Goal: Transaction & Acquisition: Purchase product/service

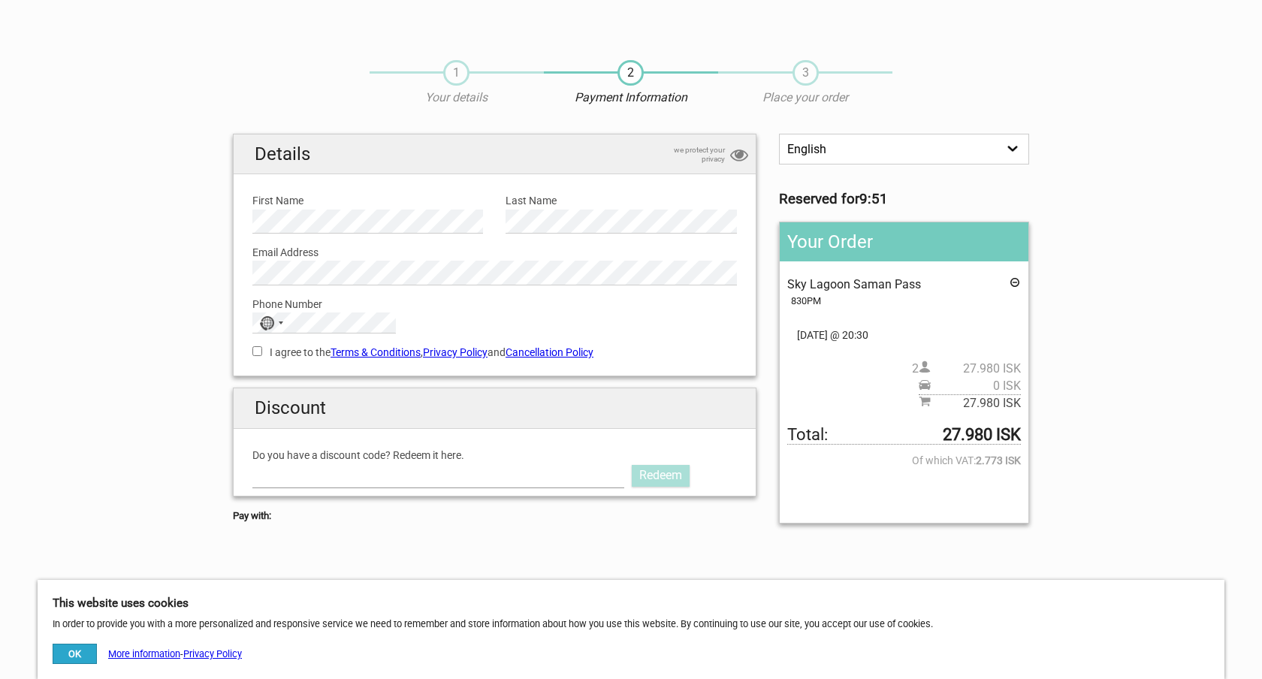
click at [463, 480] on input "Do you have a discount code? Redeem it here." at bounding box center [438, 475] width 372 height 24
type input "AURORAPASS2025"
click at [674, 478] on link "Redeem" at bounding box center [661, 475] width 58 height 21
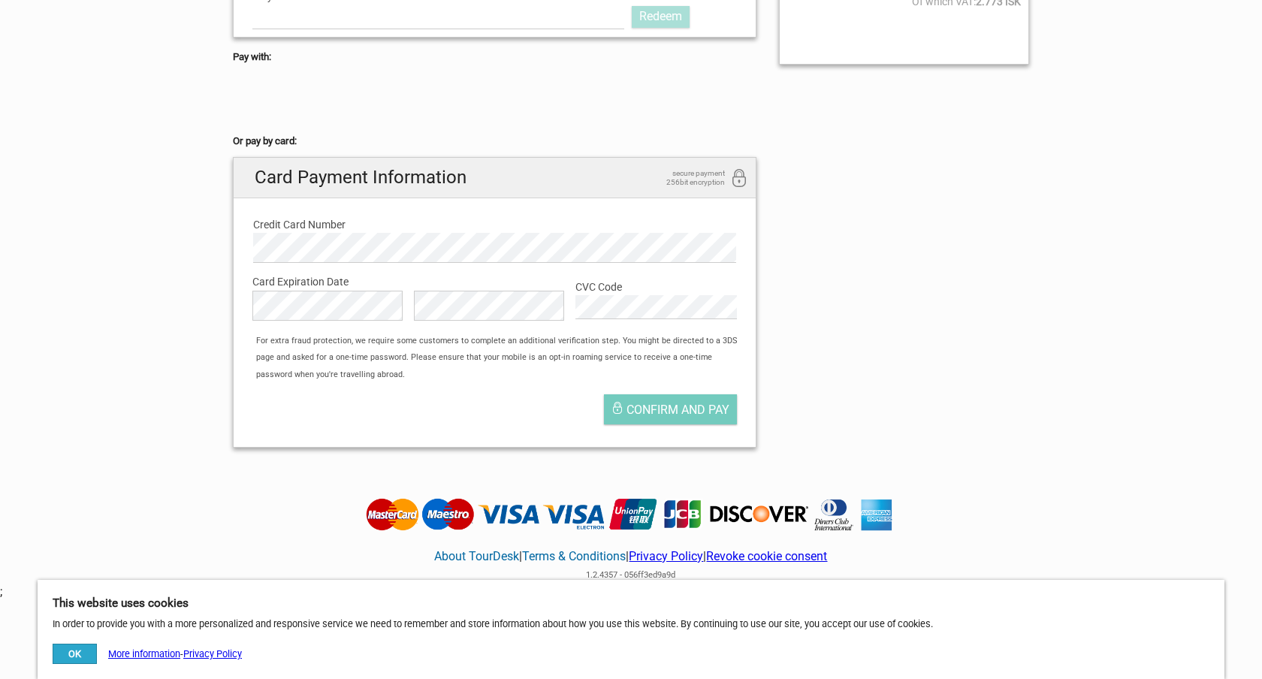
scroll to position [530, 0]
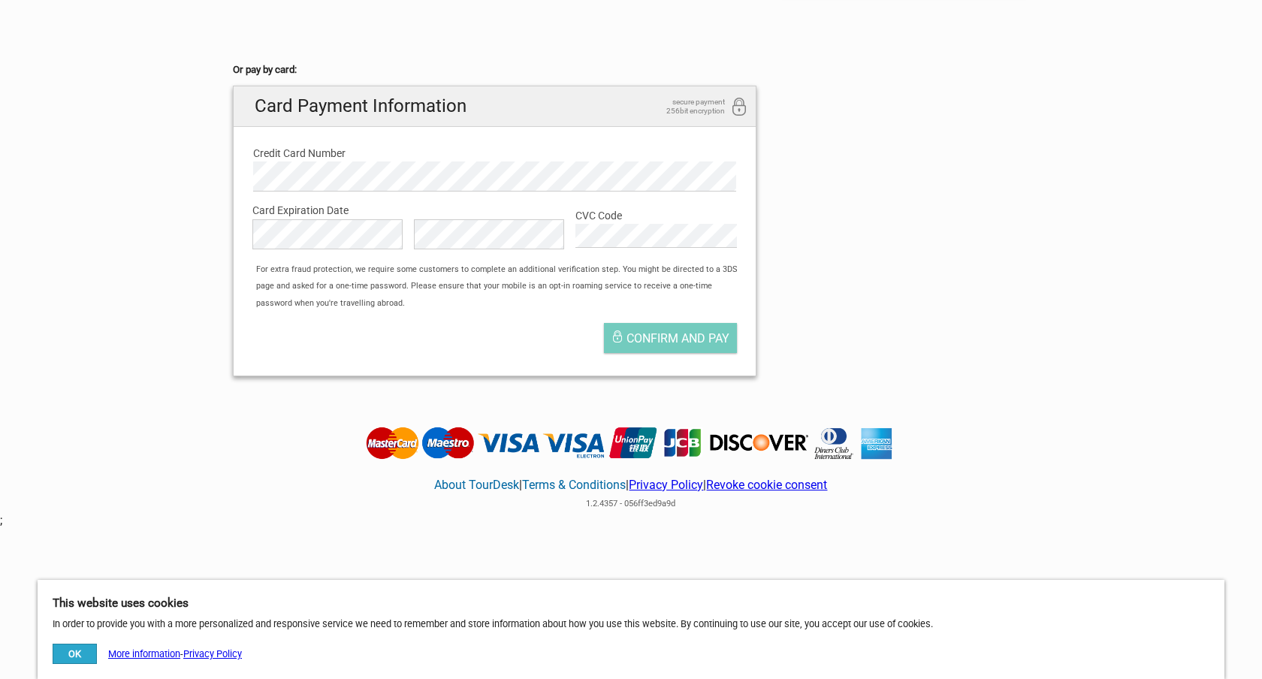
click at [477, 484] on link "About TourDesk" at bounding box center [476, 485] width 85 height 14
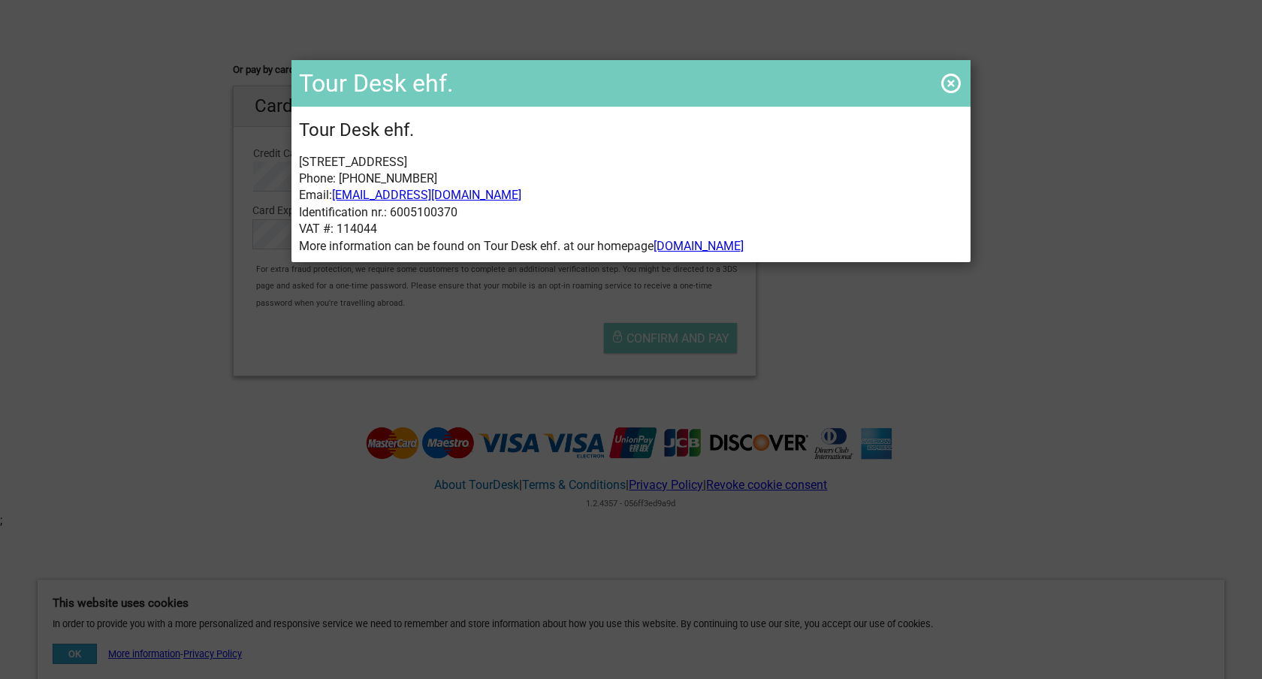
click at [953, 80] on span at bounding box center [951, 83] width 24 height 24
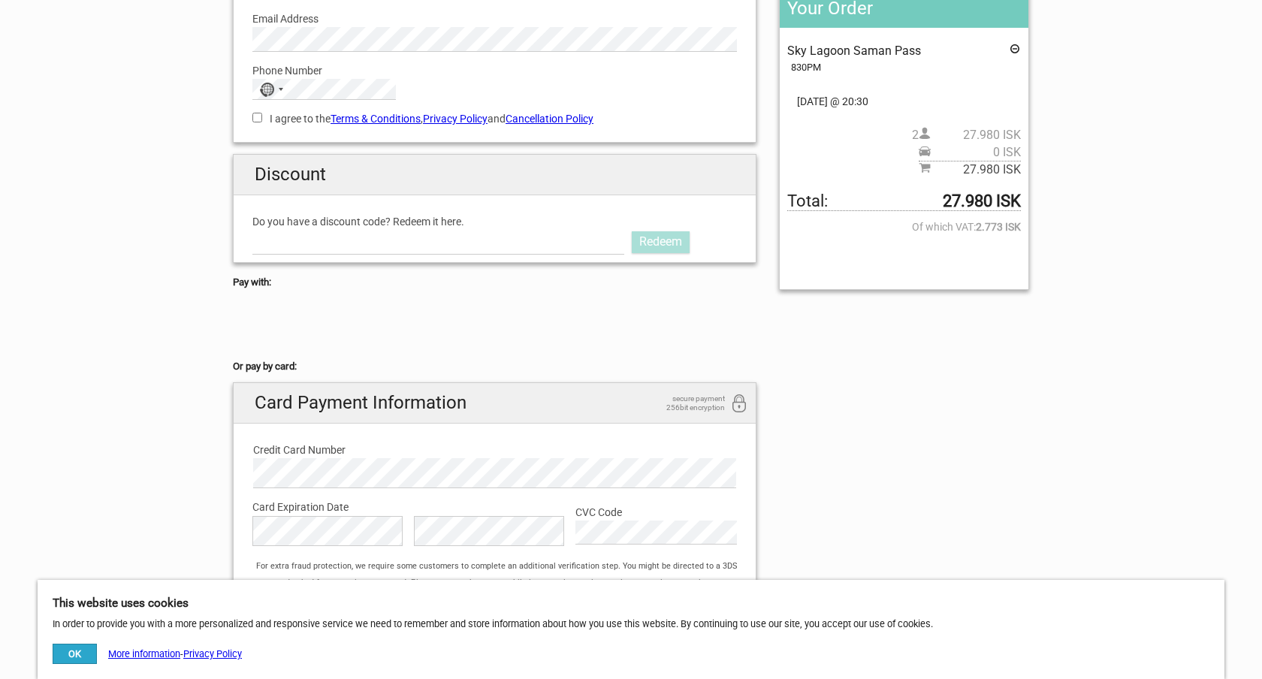
scroll to position [0, 0]
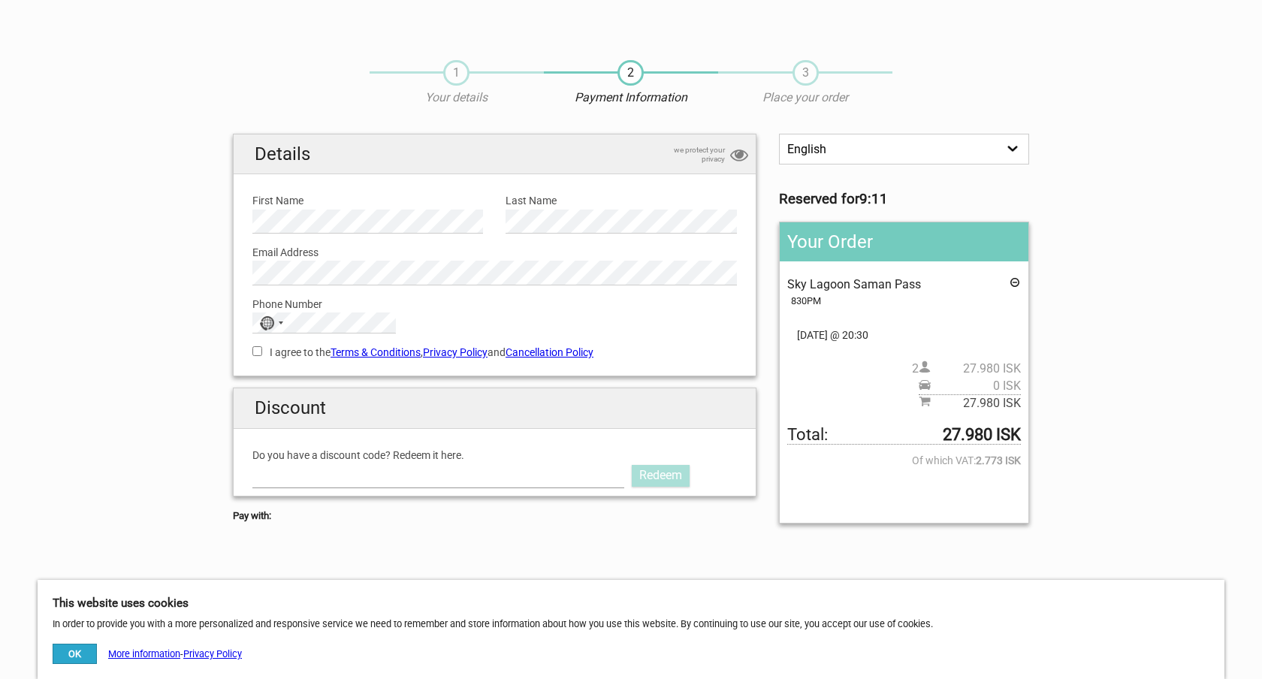
click at [574, 473] on input "Do you have a discount code? Redeem it here." at bounding box center [438, 475] width 372 height 24
click at [669, 475] on link "Redeem" at bounding box center [661, 475] width 58 height 21
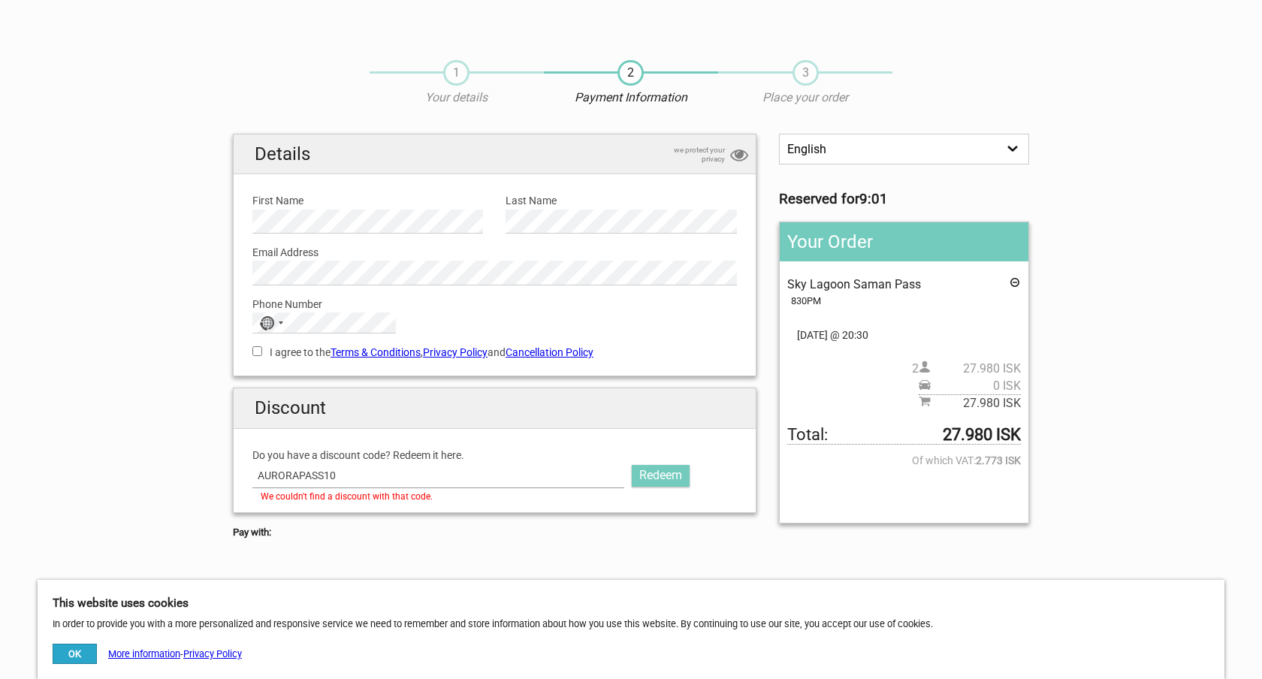
click at [592, 478] on input "AURORAPASS10" at bounding box center [438, 475] width 372 height 24
click at [515, 483] on input "AURORAPASS10" at bounding box center [438, 475] width 372 height 24
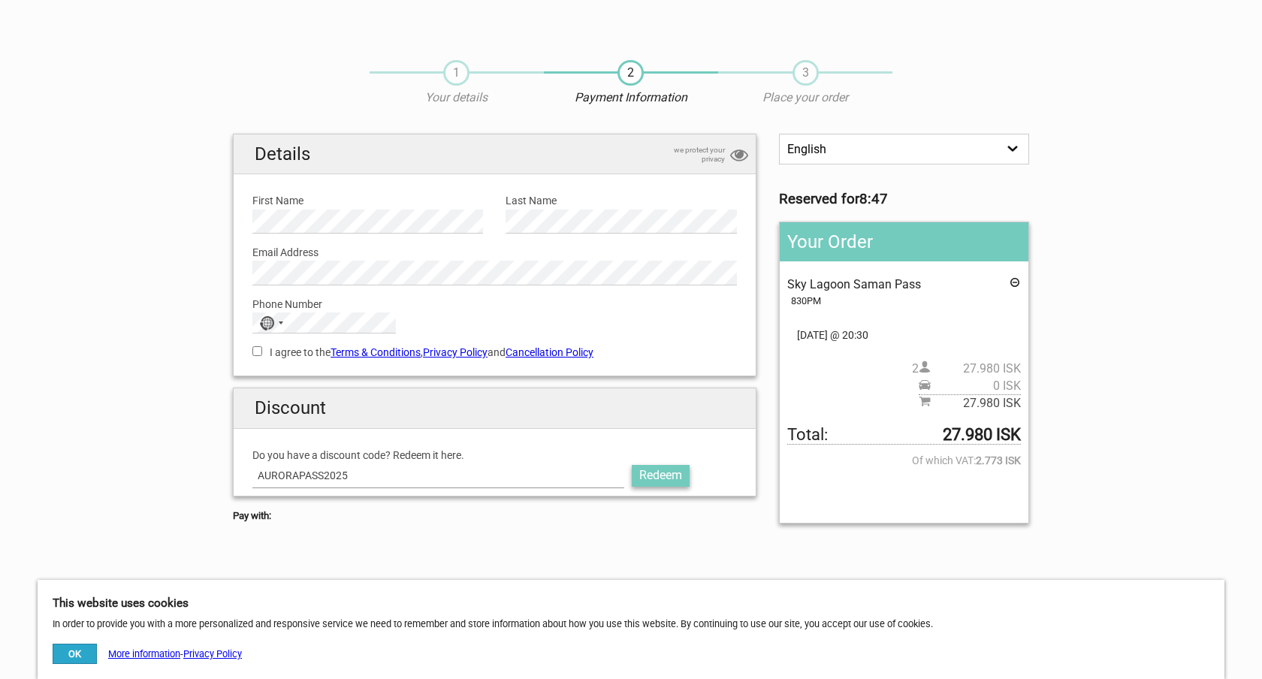
type input "AURORAPASS2025"
click at [671, 472] on link "Redeem" at bounding box center [661, 475] width 58 height 21
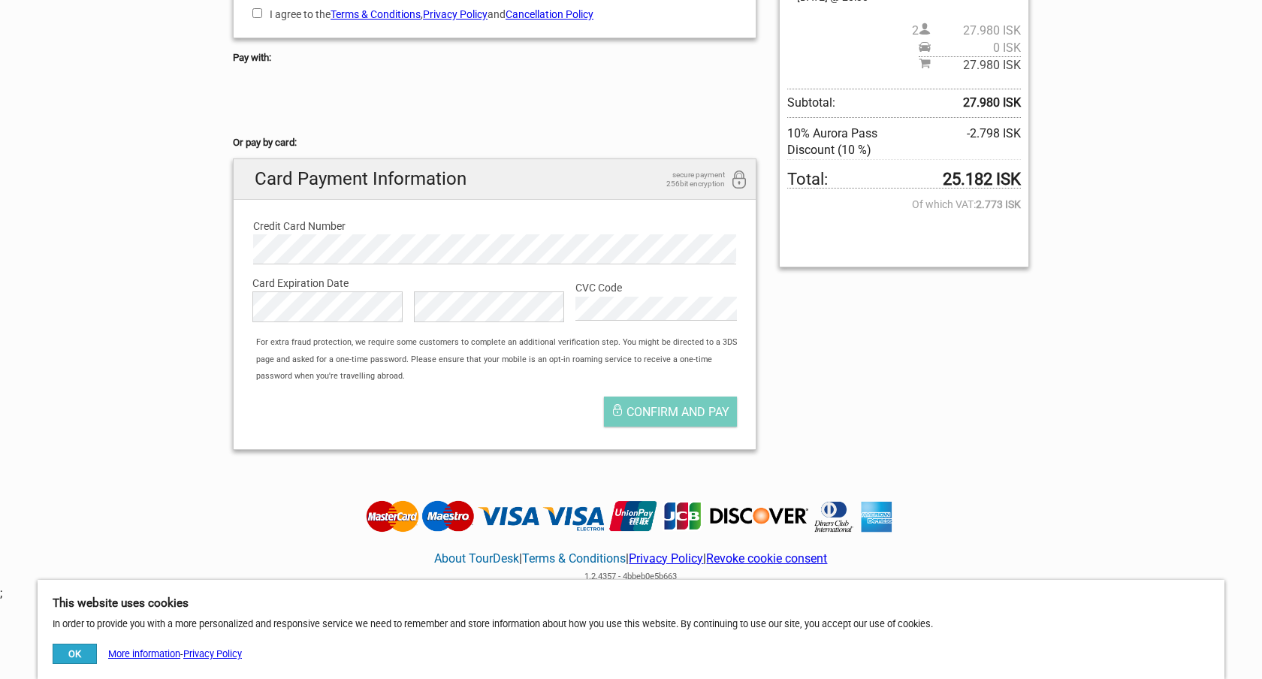
scroll to position [411, 0]
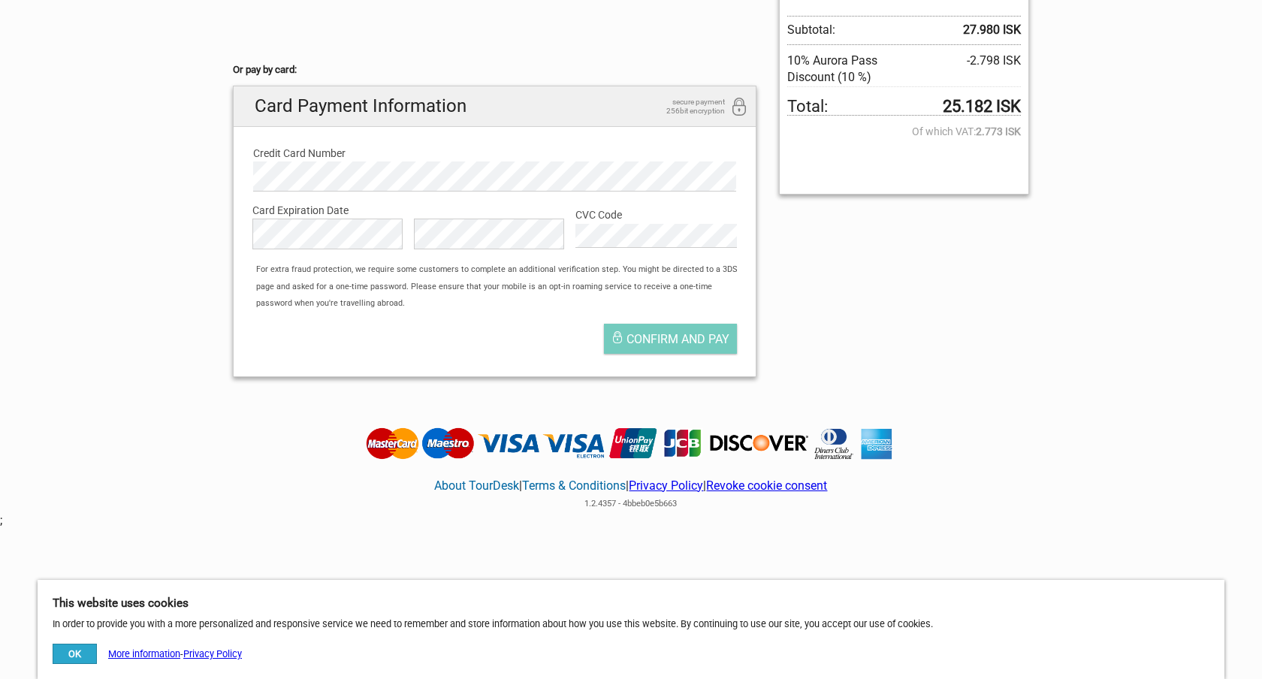
click at [600, 485] on link "Terms & Conditions" at bounding box center [574, 485] width 104 height 14
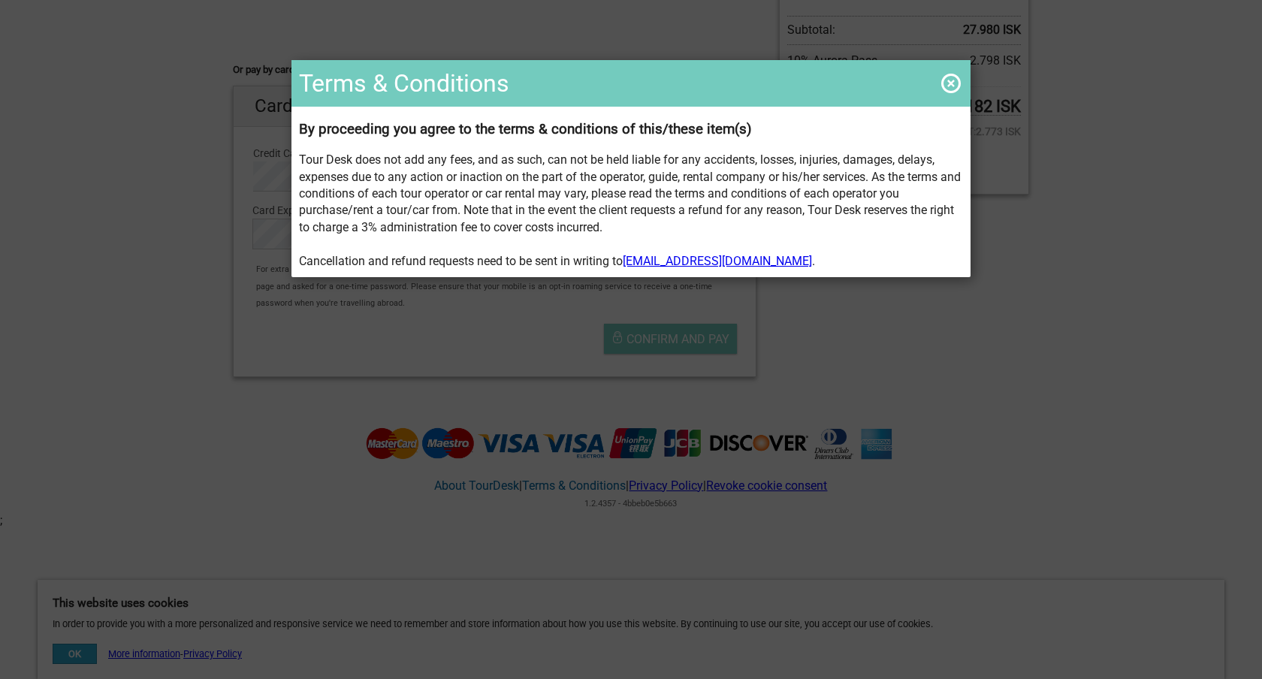
click at [951, 85] on span at bounding box center [951, 83] width 24 height 24
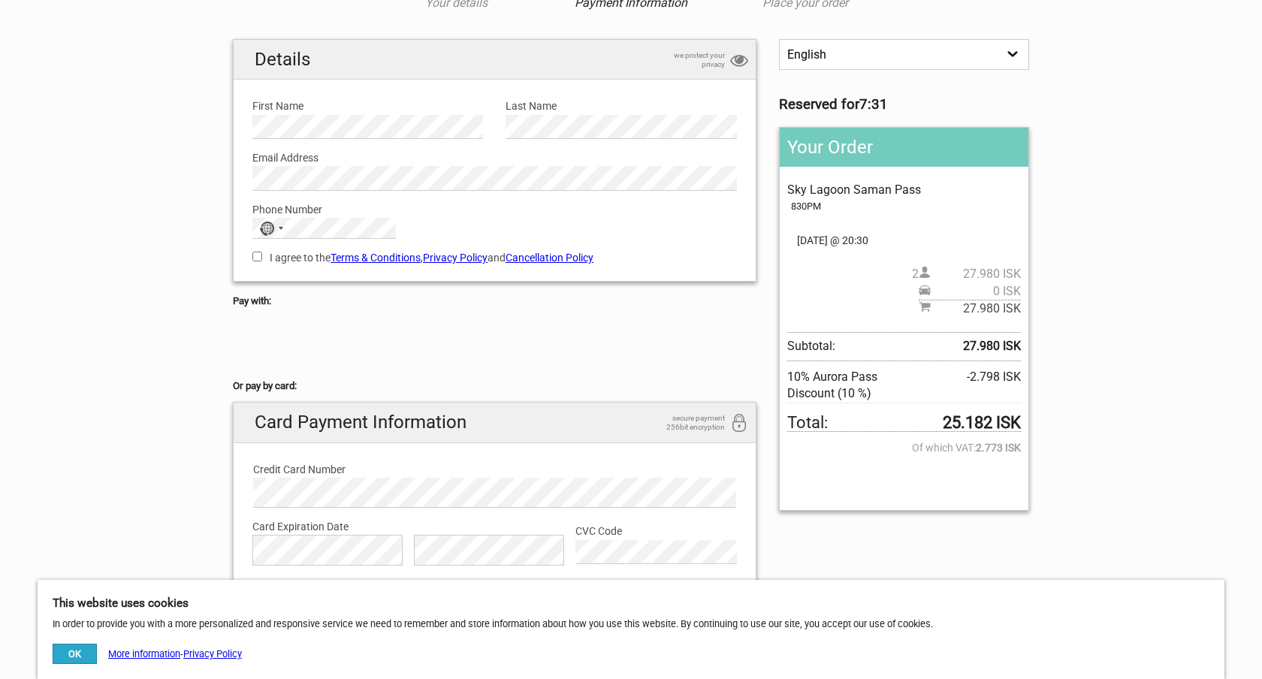
scroll to position [0, 0]
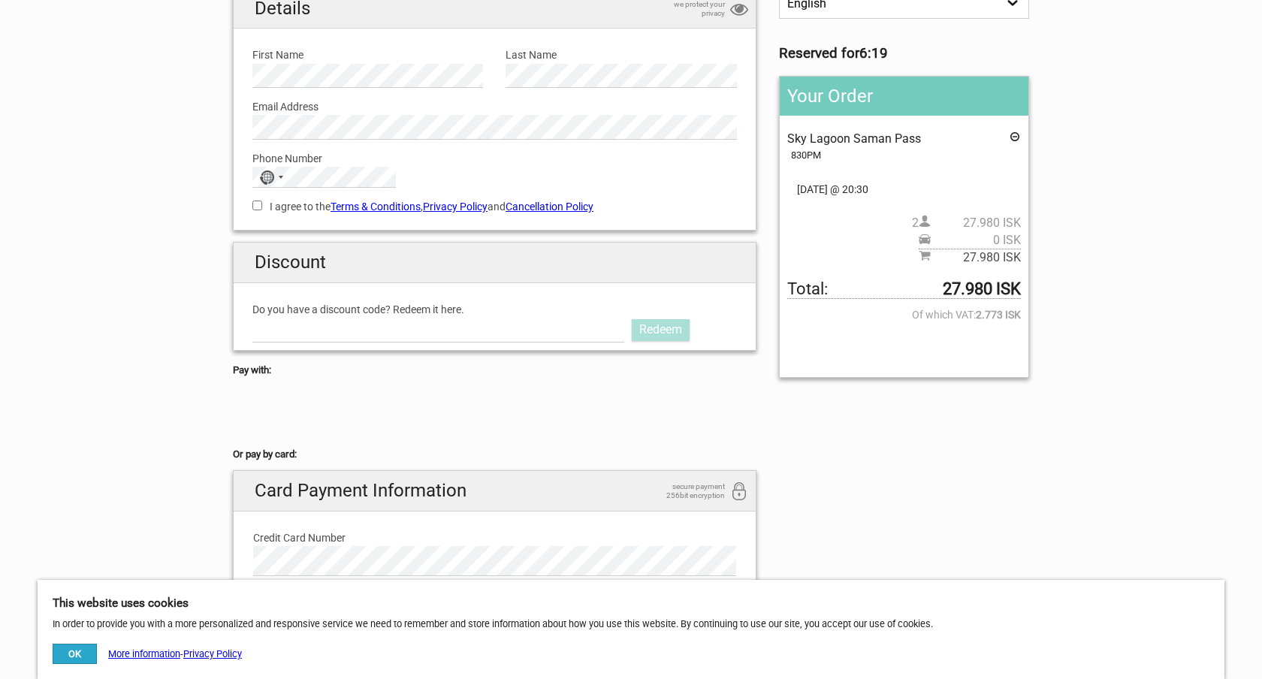
scroll to position [161, 0]
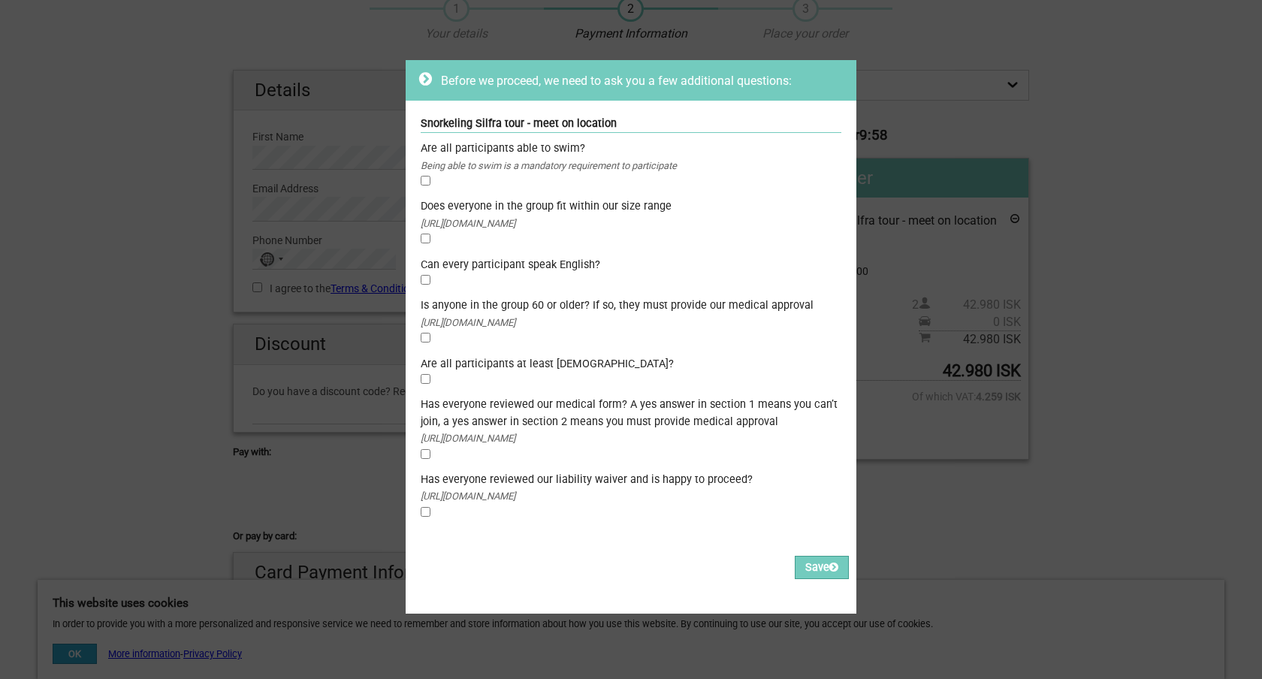
scroll to position [38, 0]
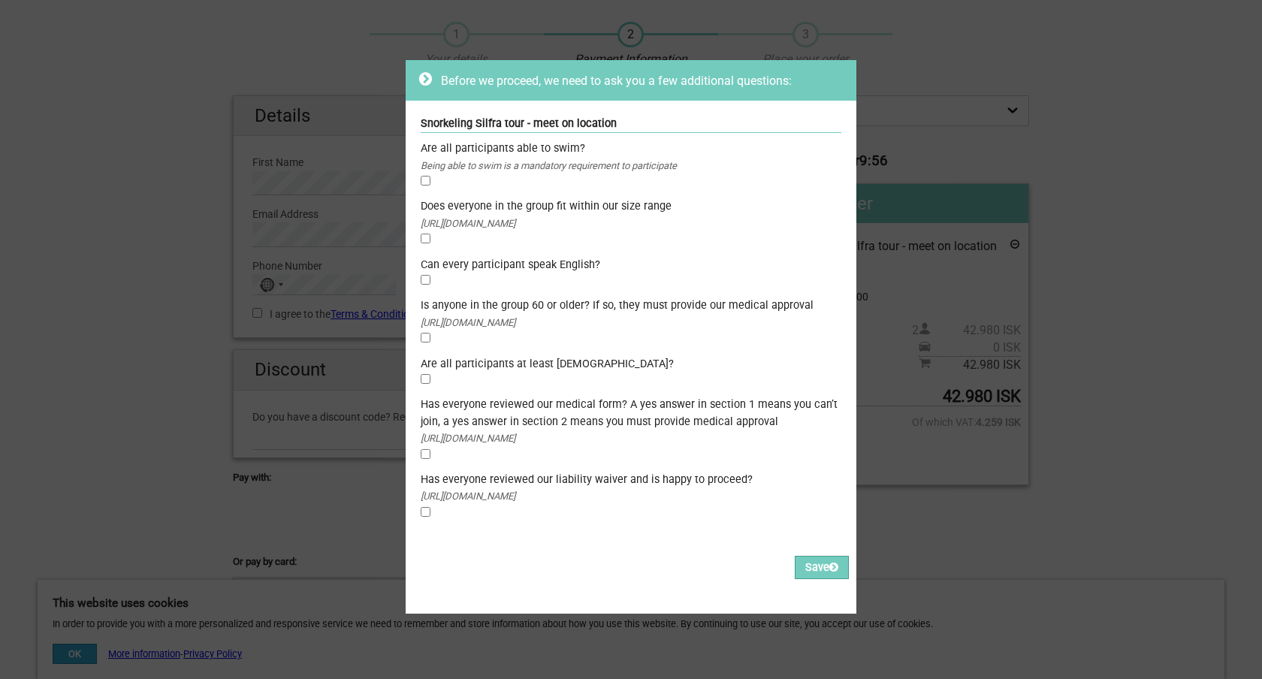
click at [424, 182] on input "checkbox" at bounding box center [426, 181] width 10 height 10
checkbox input "true"
click at [424, 232] on div "https://www.dive.is/content/forms-documents/size-chart.pdf" at bounding box center [631, 224] width 421 height 17
click at [423, 242] on input "checkbox" at bounding box center [426, 239] width 10 height 10
checkbox input "true"
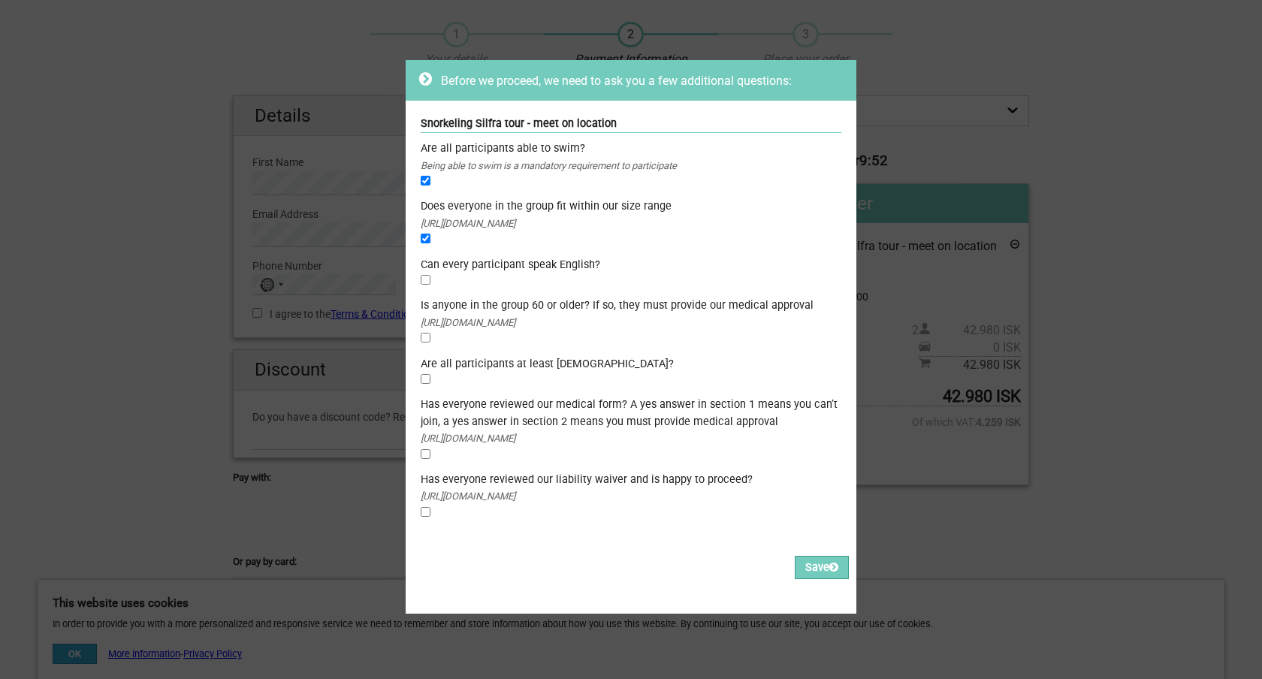
click at [423, 276] on input "checkbox" at bounding box center [426, 280] width 10 height 10
checkbox input "true"
click at [424, 330] on div "https://www.dive.is/content/forms-documents/2024_medical_snorkeling_silfra.pdf" at bounding box center [631, 323] width 421 height 17
click at [427, 342] on input "checkbox" at bounding box center [426, 338] width 10 height 10
checkbox input "true"
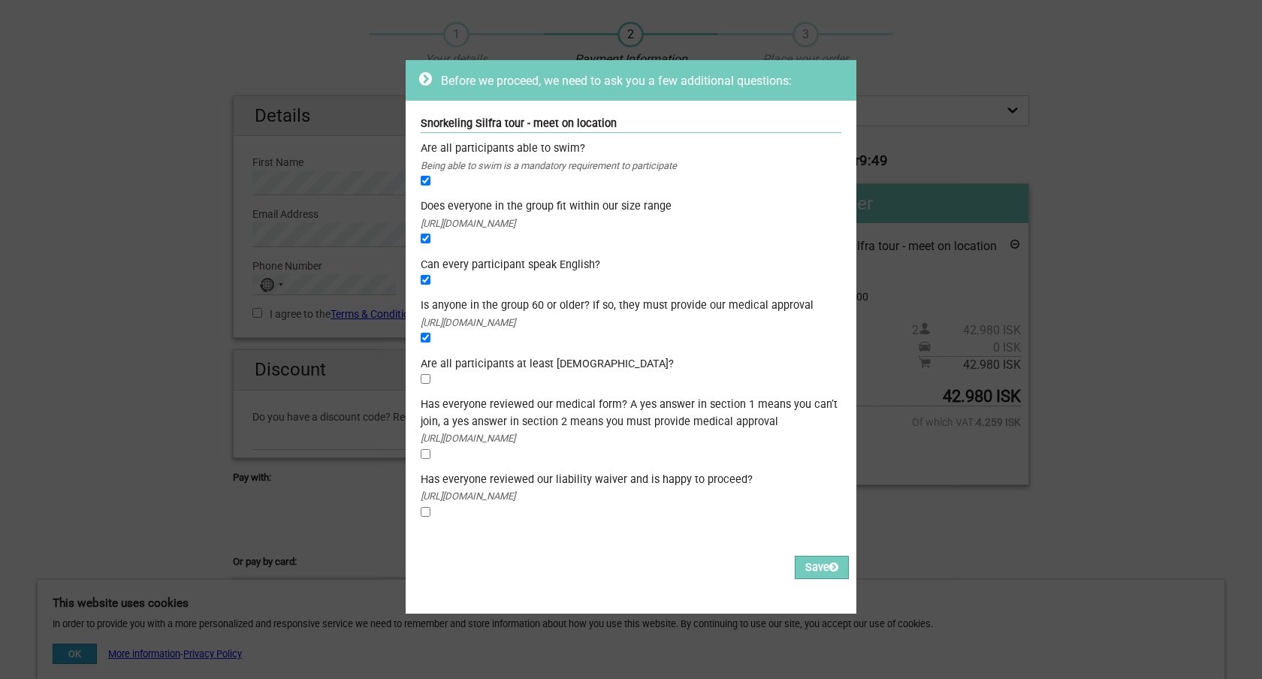
click at [427, 375] on input "checkbox" at bounding box center [426, 379] width 10 height 10
checkbox input "true"
click at [429, 449] on input "checkbox" at bounding box center [426, 454] width 10 height 10
checkbox input "true"
click at [429, 505] on div "Has everyone reviewed our liability waiver and is happy to proceed? https://www…" at bounding box center [631, 497] width 421 height 50
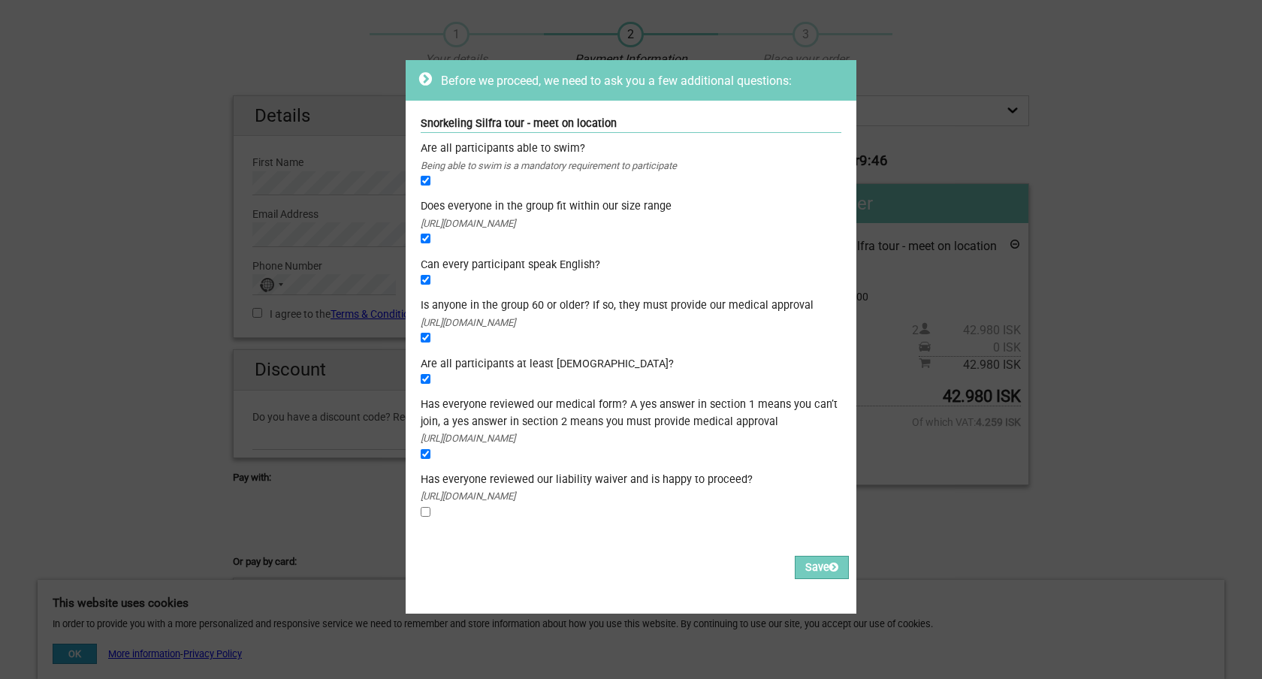
click at [427, 508] on input "checkbox" at bounding box center [426, 512] width 10 height 10
checkbox input "true"
click at [822, 560] on button "Save" at bounding box center [821, 567] width 54 height 23
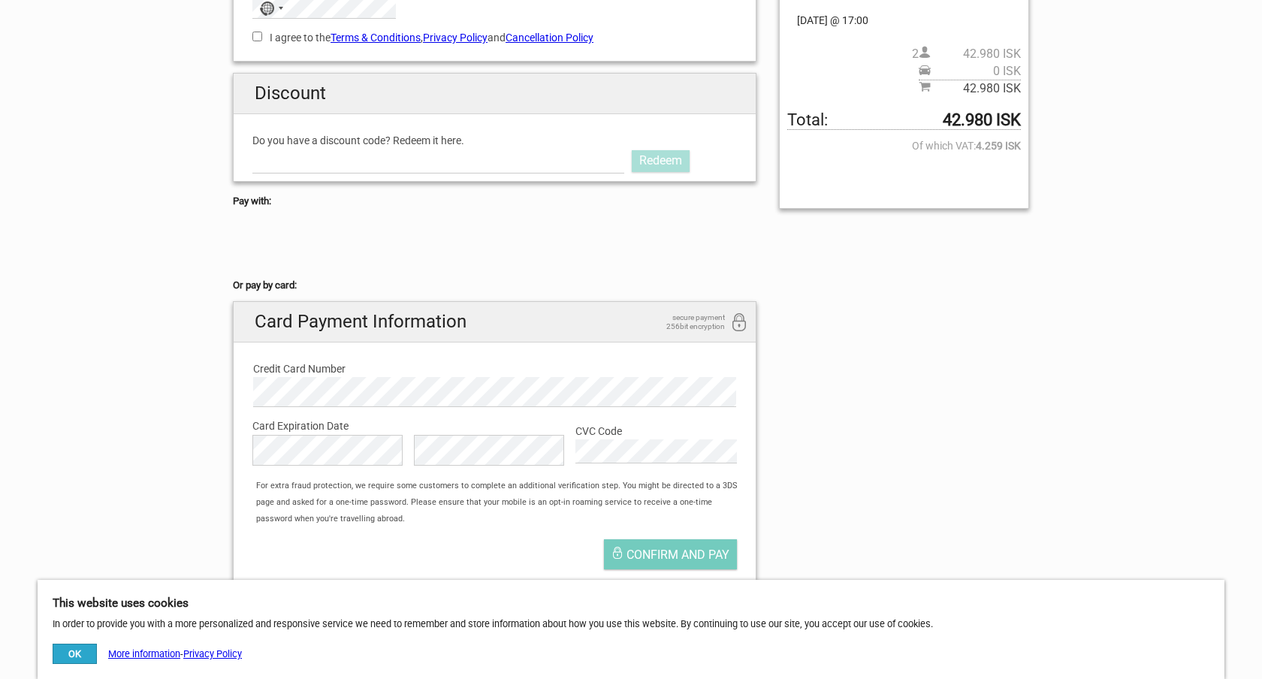
scroll to position [530, 0]
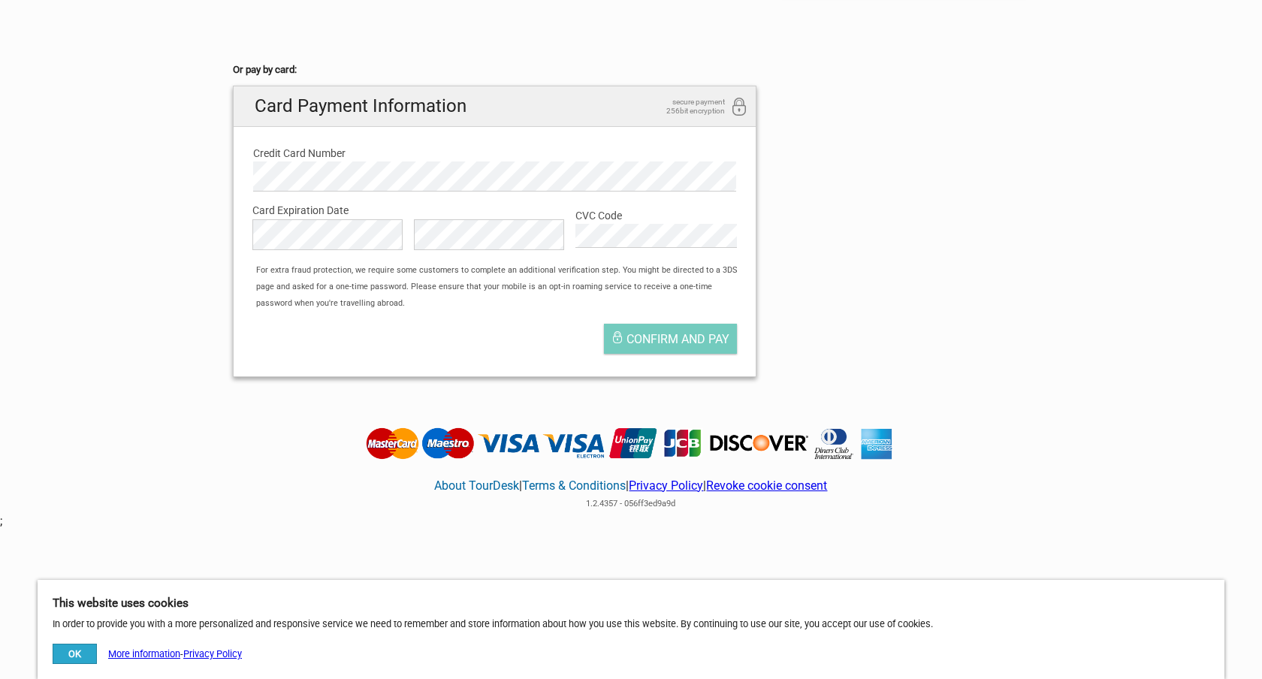
click at [594, 487] on link "Terms & Conditions" at bounding box center [574, 485] width 104 height 14
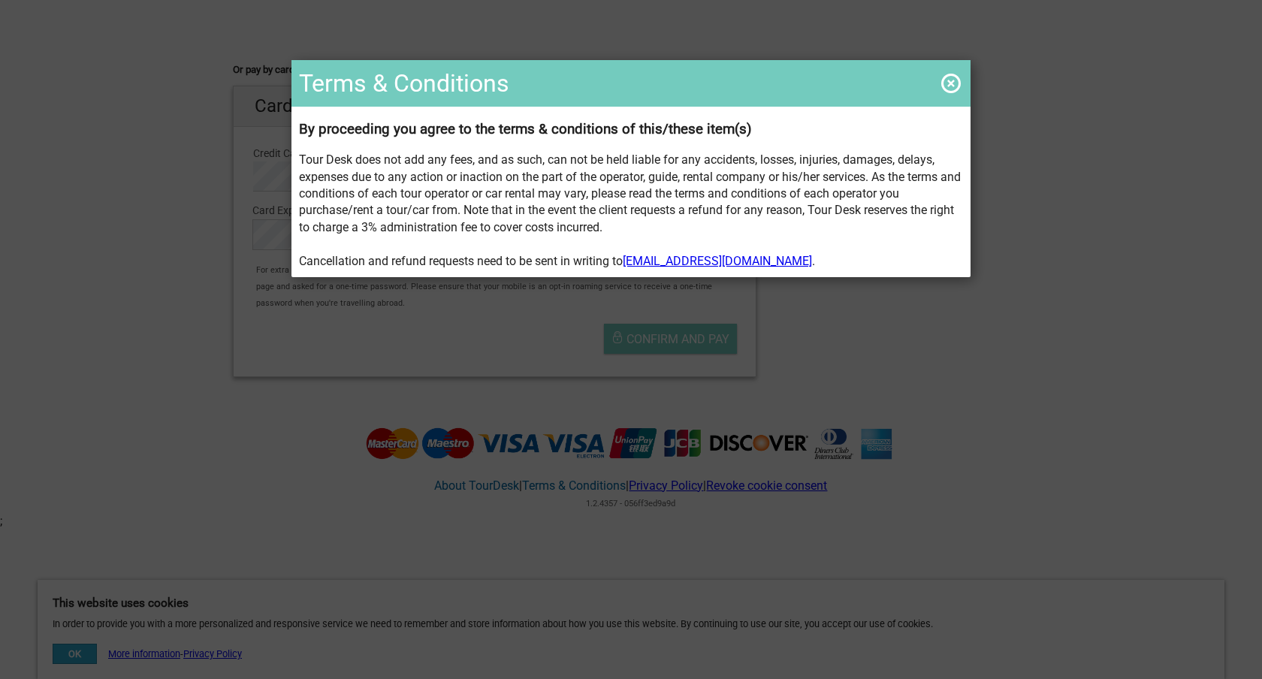
click at [668, 261] on link "info@tourdesk.io" at bounding box center [716, 261] width 189 height 14
click at [945, 78] on span at bounding box center [951, 83] width 24 height 24
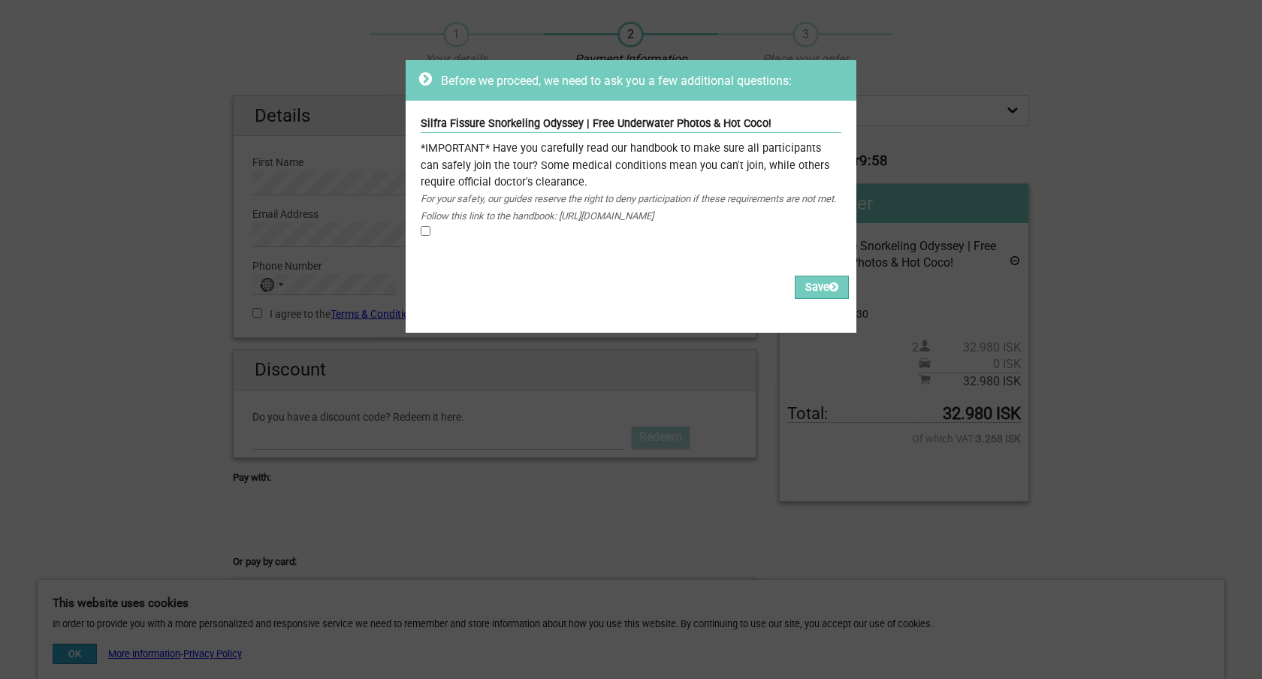
click at [421, 225] on div "For your safety, our guides reserve the right to deny participation if these re…" at bounding box center [631, 208] width 421 height 34
click at [418, 249] on div "Silfra Fissure Snorkeling Odyssey | Free Underwater Photos & Hot Coco! *IMPORTA…" at bounding box center [630, 181] width 451 height 160
click at [427, 236] on input "checkbox" at bounding box center [426, 231] width 10 height 10
checkbox input "true"
click at [809, 299] on button "Save" at bounding box center [821, 287] width 54 height 23
